Goal: Navigation & Orientation: Find specific page/section

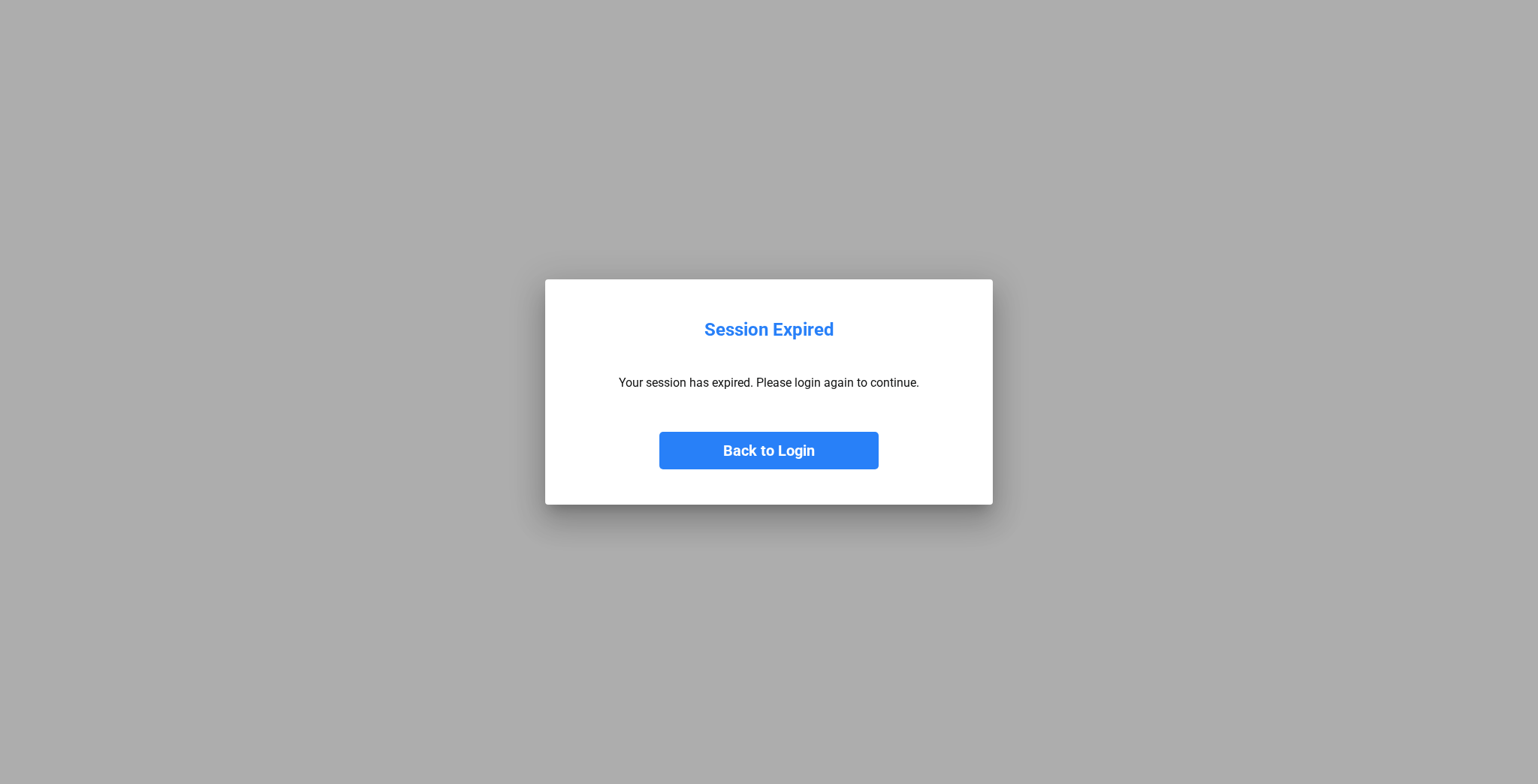
click at [745, 455] on button "Back to Login" at bounding box center [769, 451] width 219 height 38
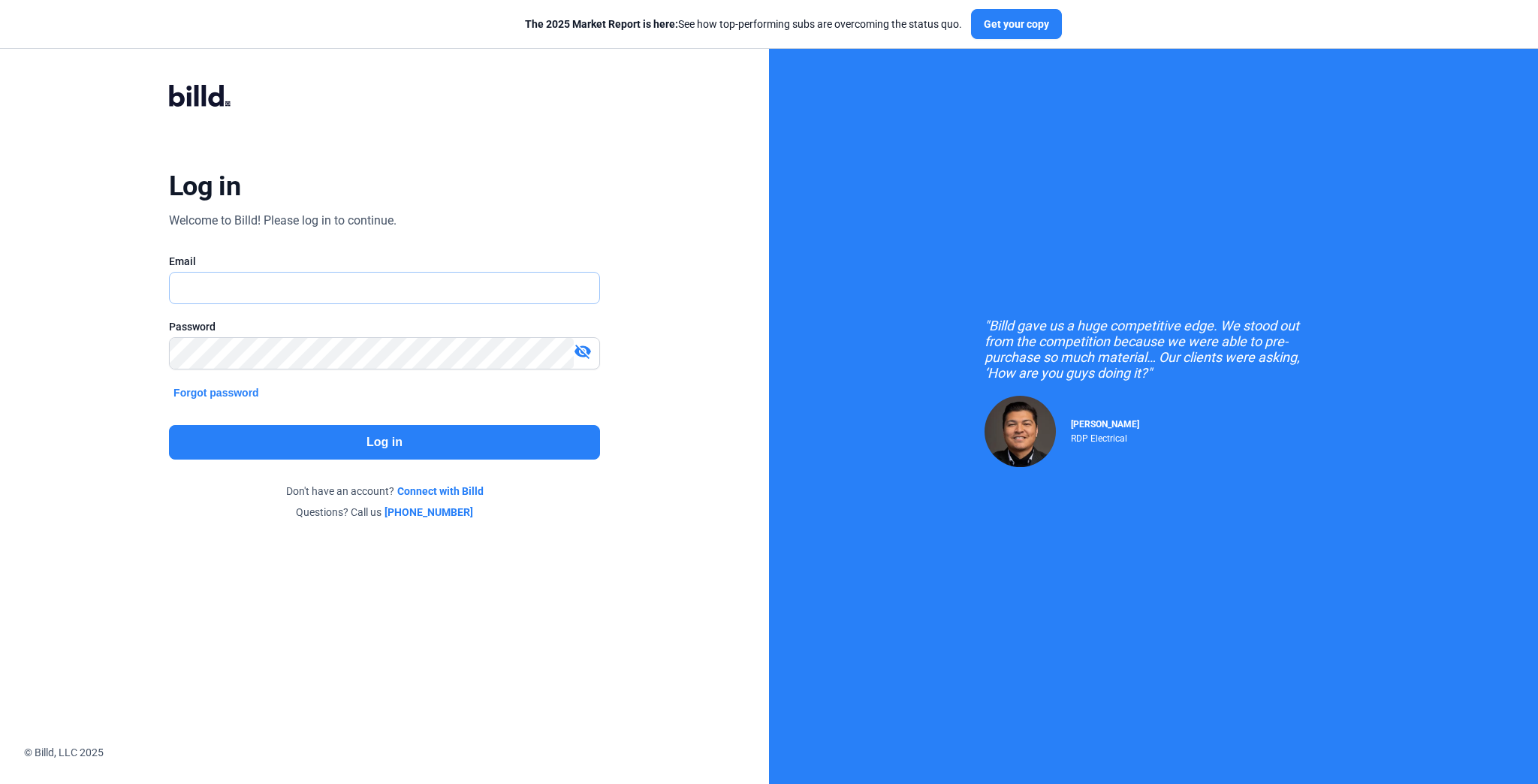
type input "[EMAIL_ADDRESS][DOMAIN_NAME]"
click at [430, 433] on button "Log in" at bounding box center [384, 442] width 431 height 35
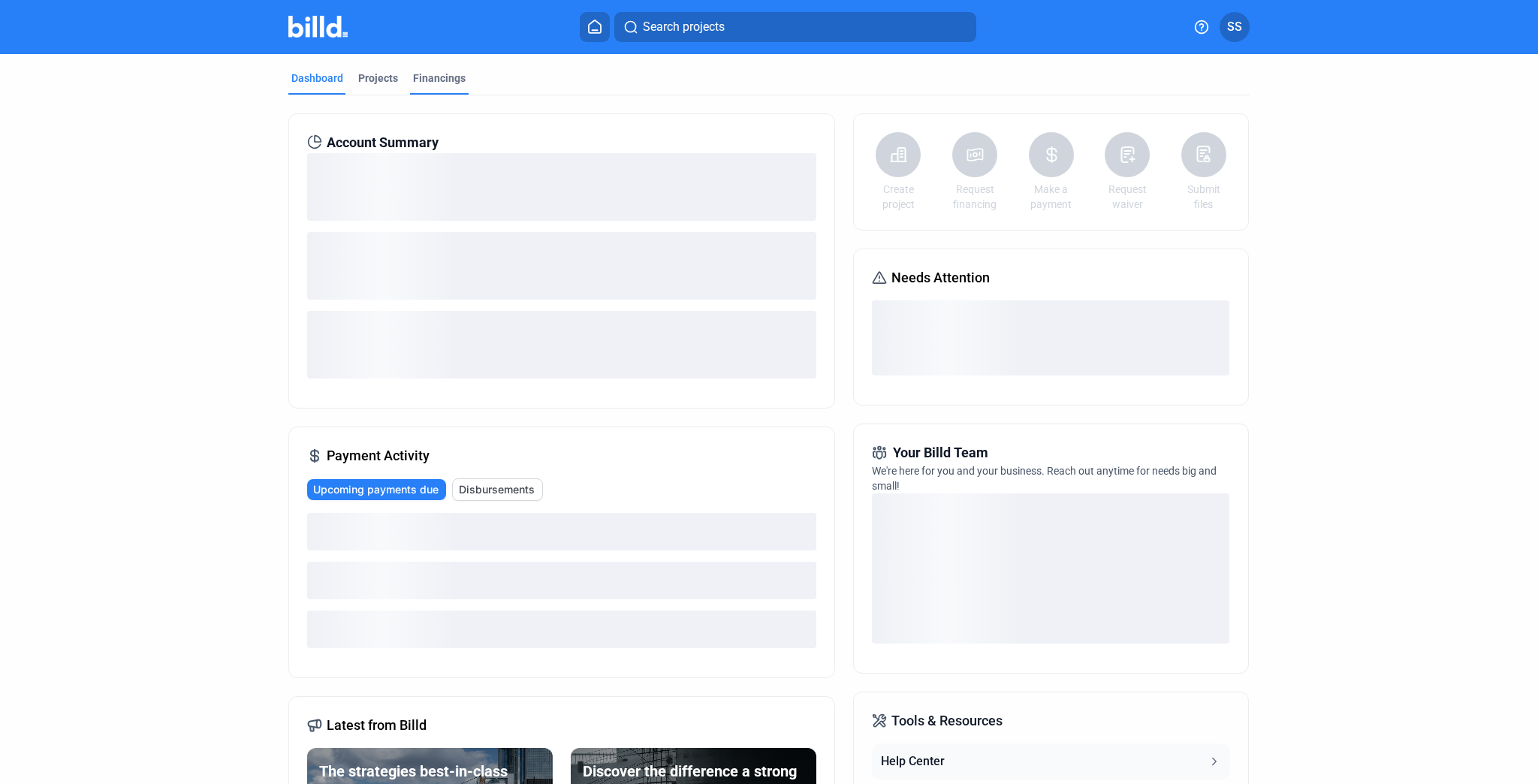
click at [445, 78] on div "Financings" at bounding box center [439, 77] width 53 height 15
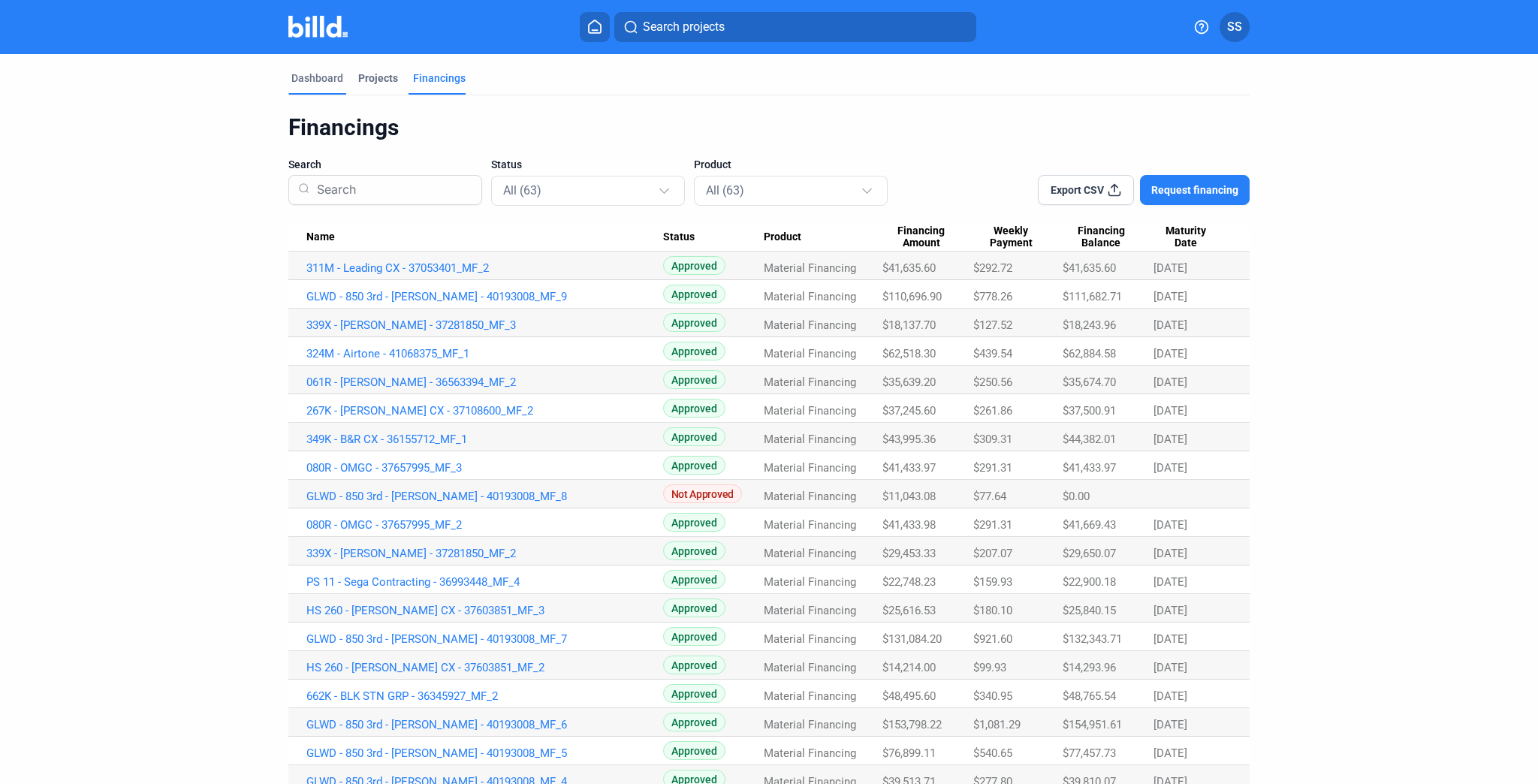
click at [311, 80] on div "Dashboard" at bounding box center [317, 77] width 52 height 15
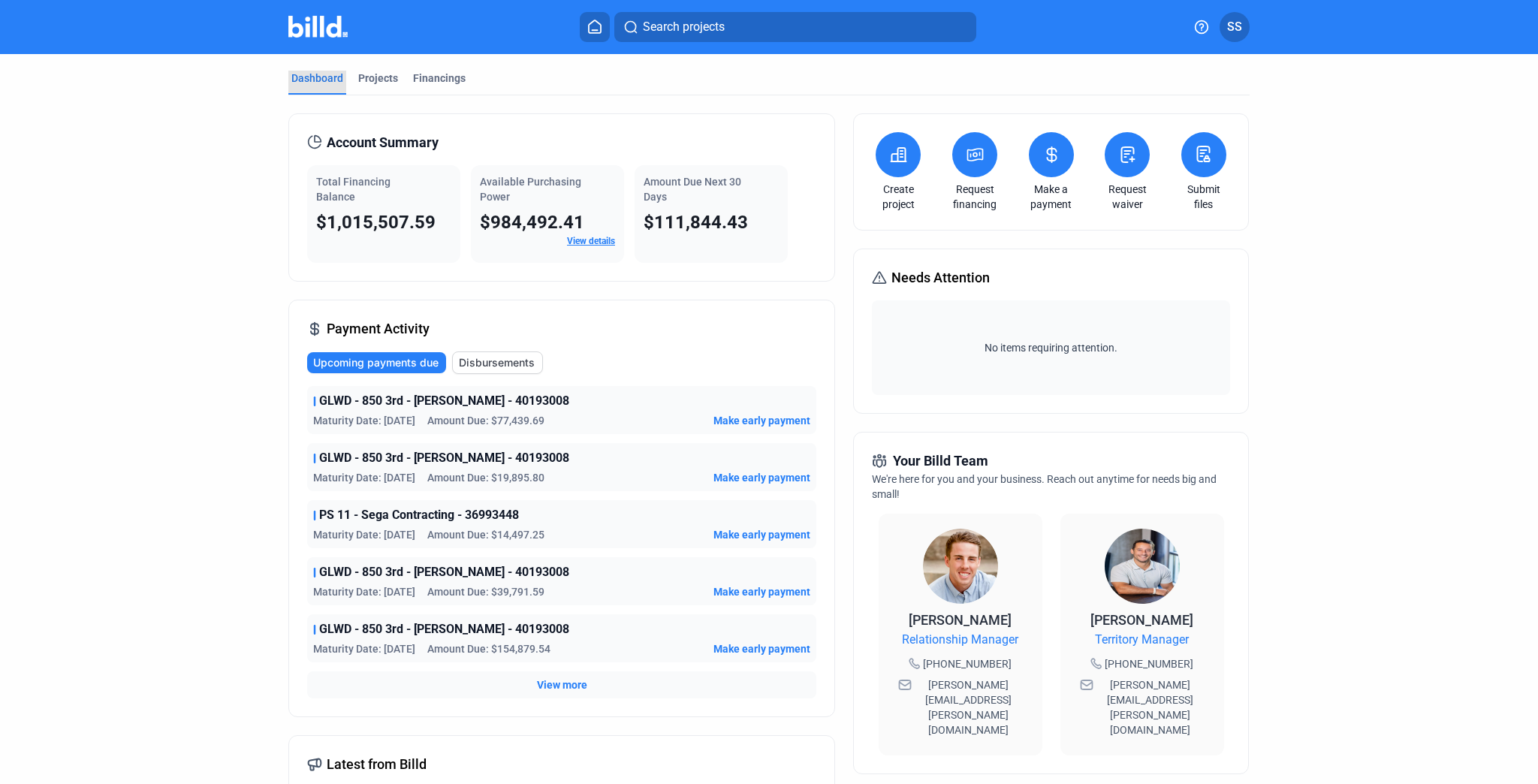
click at [299, 76] on div "Dashboard" at bounding box center [317, 77] width 52 height 15
